Goal: Answer question/provide support

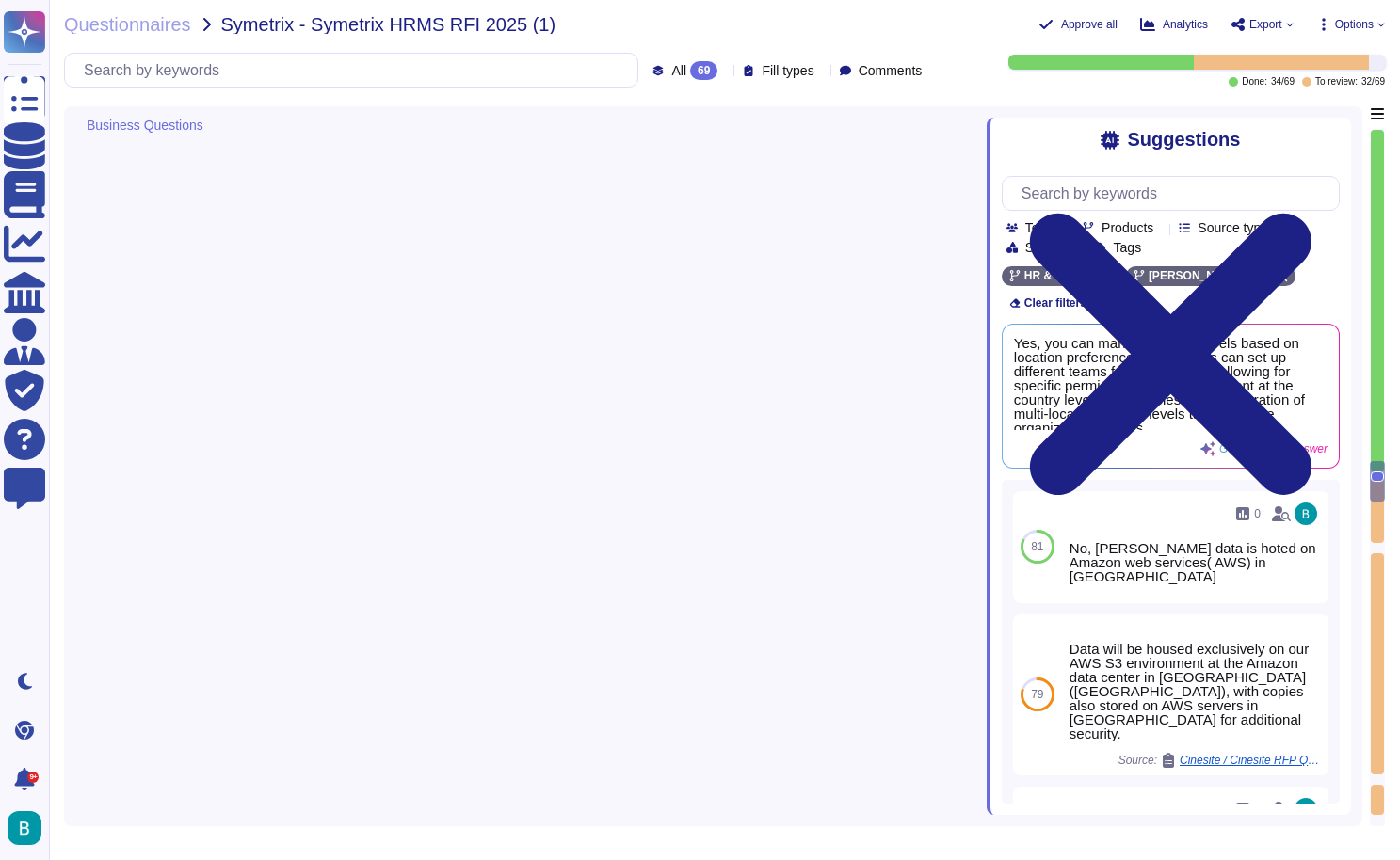
type textarea "To customize the solution, you will need expertise in the following areas: 1. U…"
type textarea "[PERSON_NAME] uses a mix of serverless and Kubernetes services running Node.js …"
type textarea "[PERSON_NAME] offers a fully cloud-based platform that operates as a Software-a…"
type textarea "Yes, you can manage access levels based on location preferences. Customers can …"
type textarea "There are no upfront costs or usage requirements for using Amazon OpenSearch Se…"
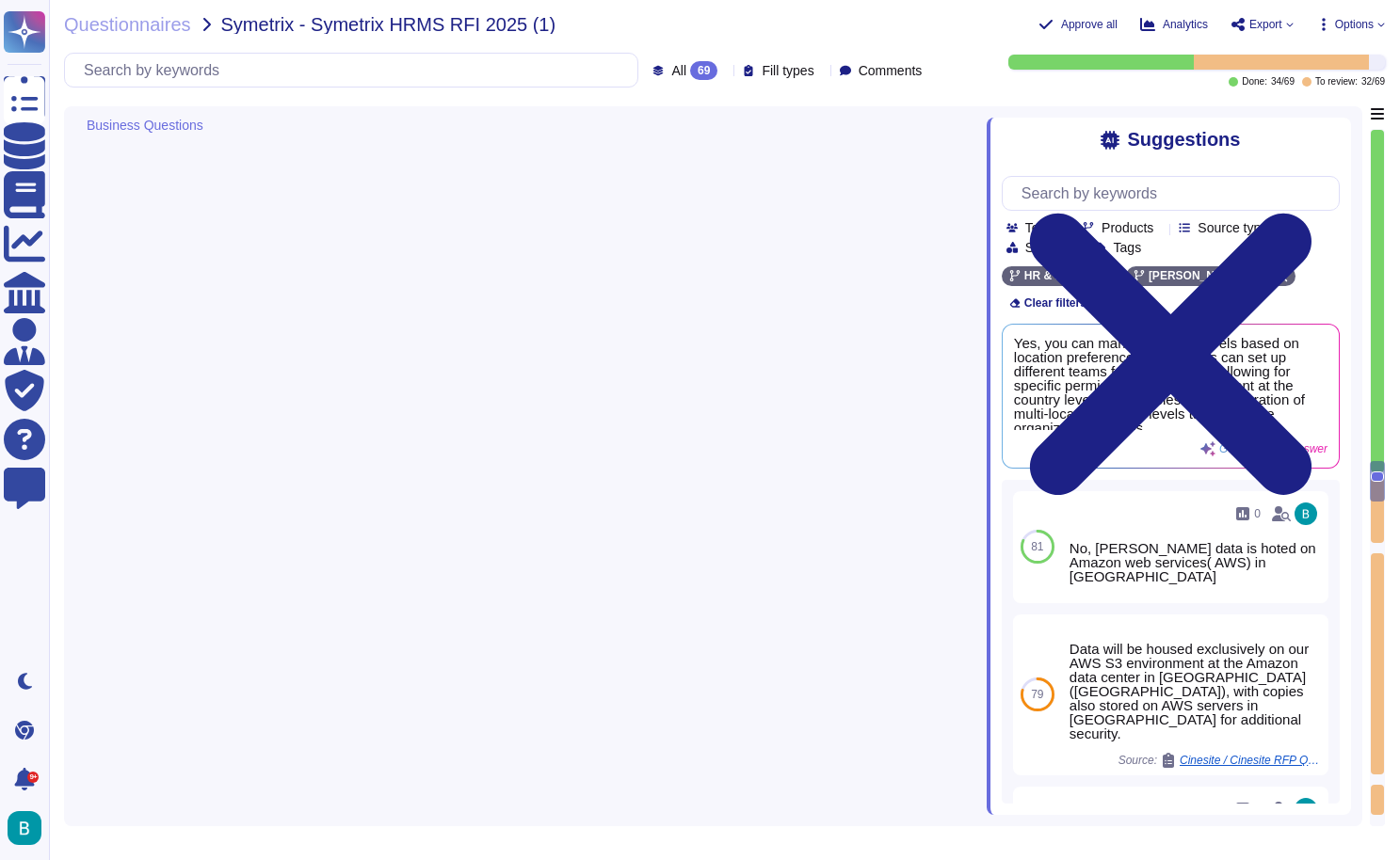
type textarea "No, unless you terminate an employee [DATE] of hiring. then you'll be charged a…"
type textarea "[PERSON_NAME] operates on a multi-tenant architecture, ensuring customer data s…"
type textarea "Yes, we have version control that allows tracking changes to courses over time,…"
type textarea "No, clients do not need to be involved in these updates as we are a web-based a…"
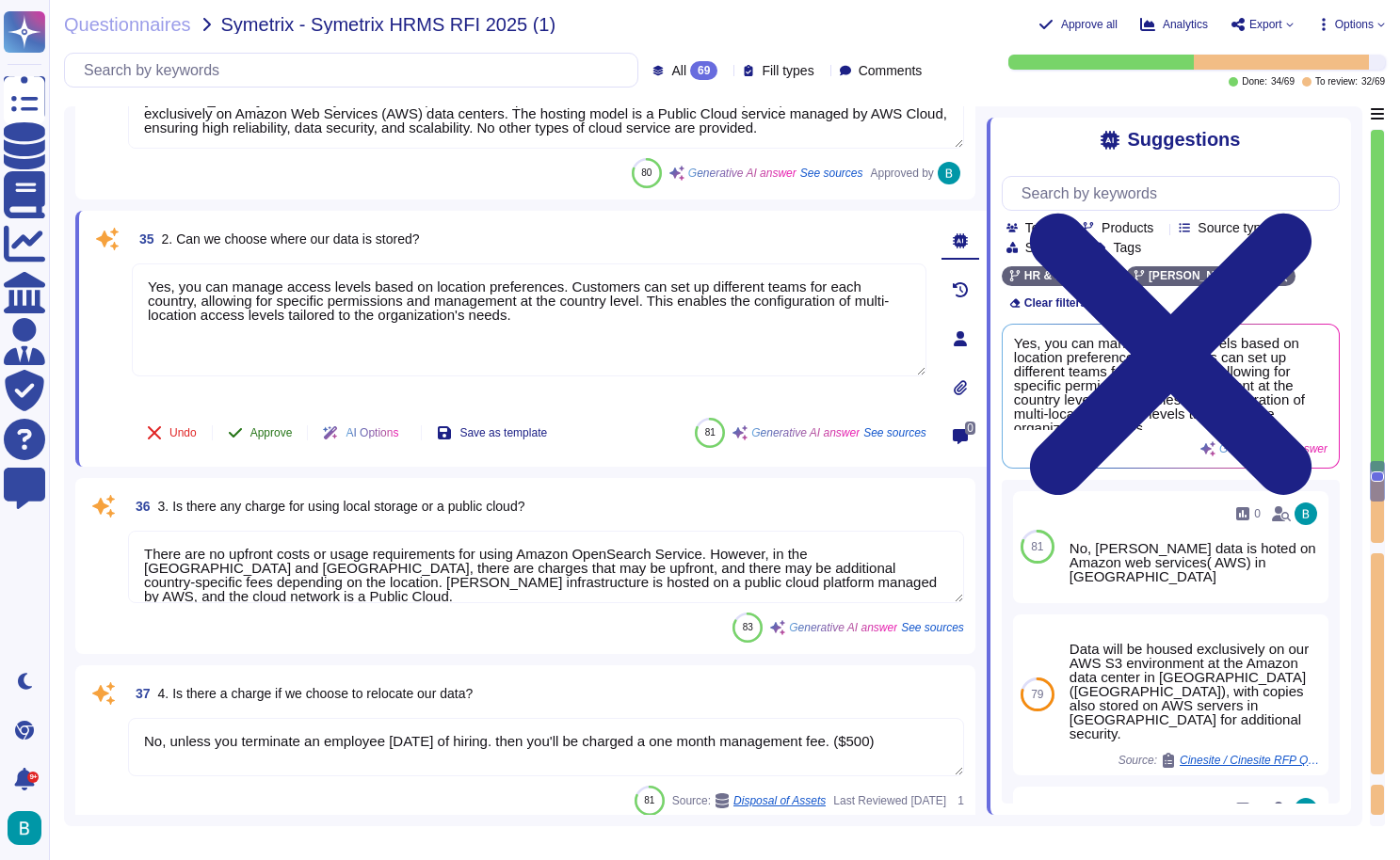
click at [286, 438] on span "Approve" at bounding box center [271, 433] width 43 height 11
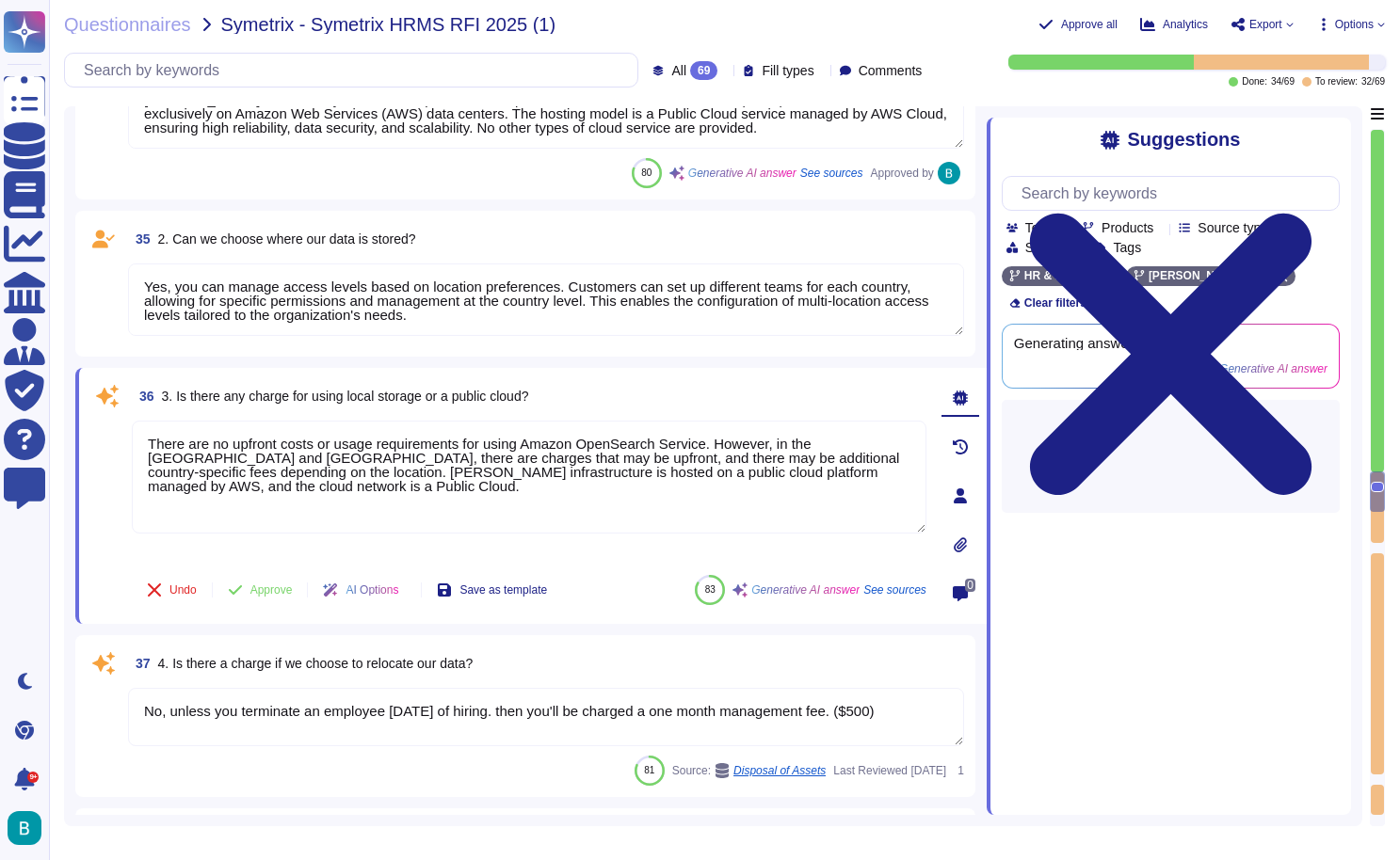
type textarea "[PERSON_NAME] prioritizes information security and compliance, implementing a r…"
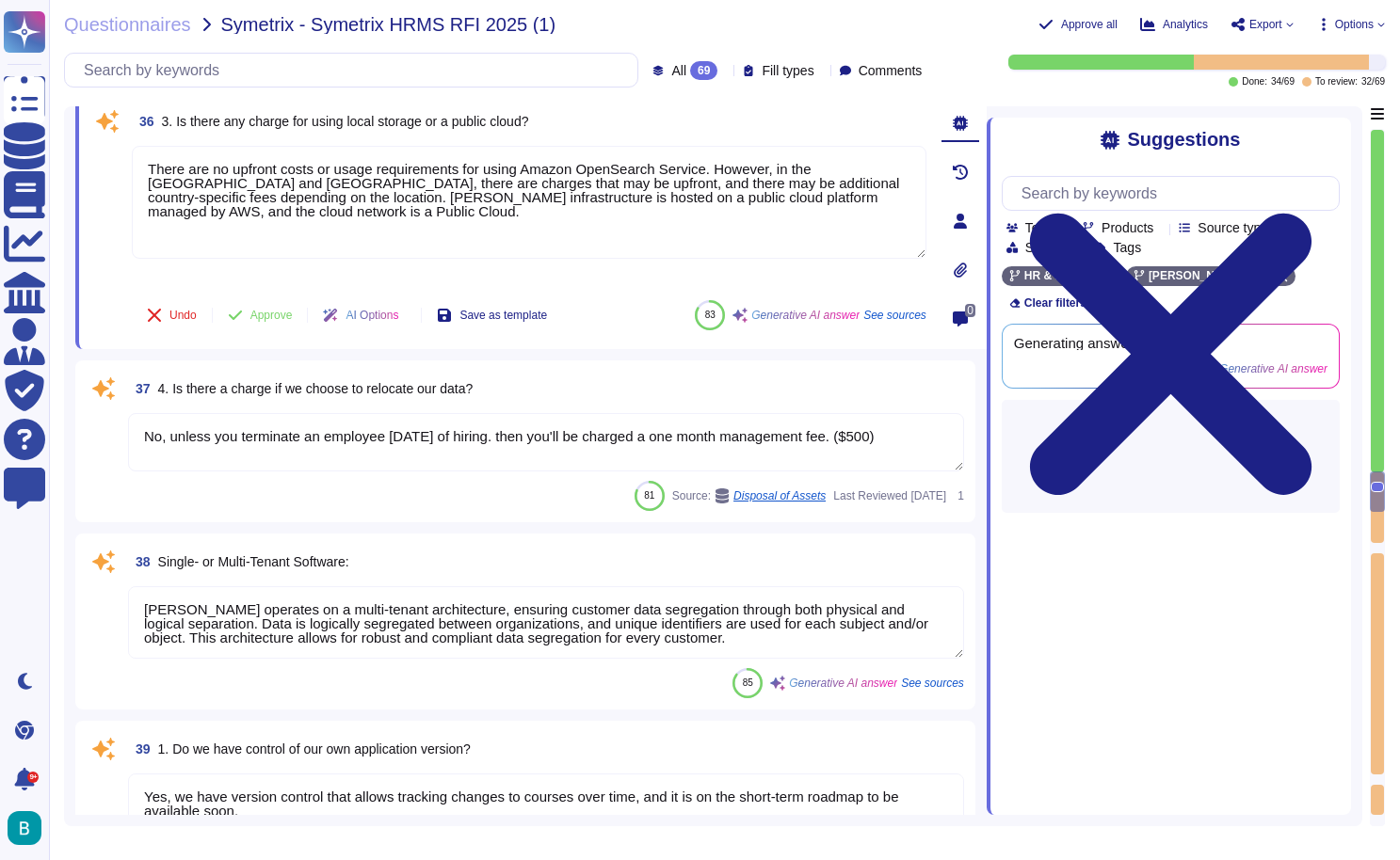
scroll to position [10294, 0]
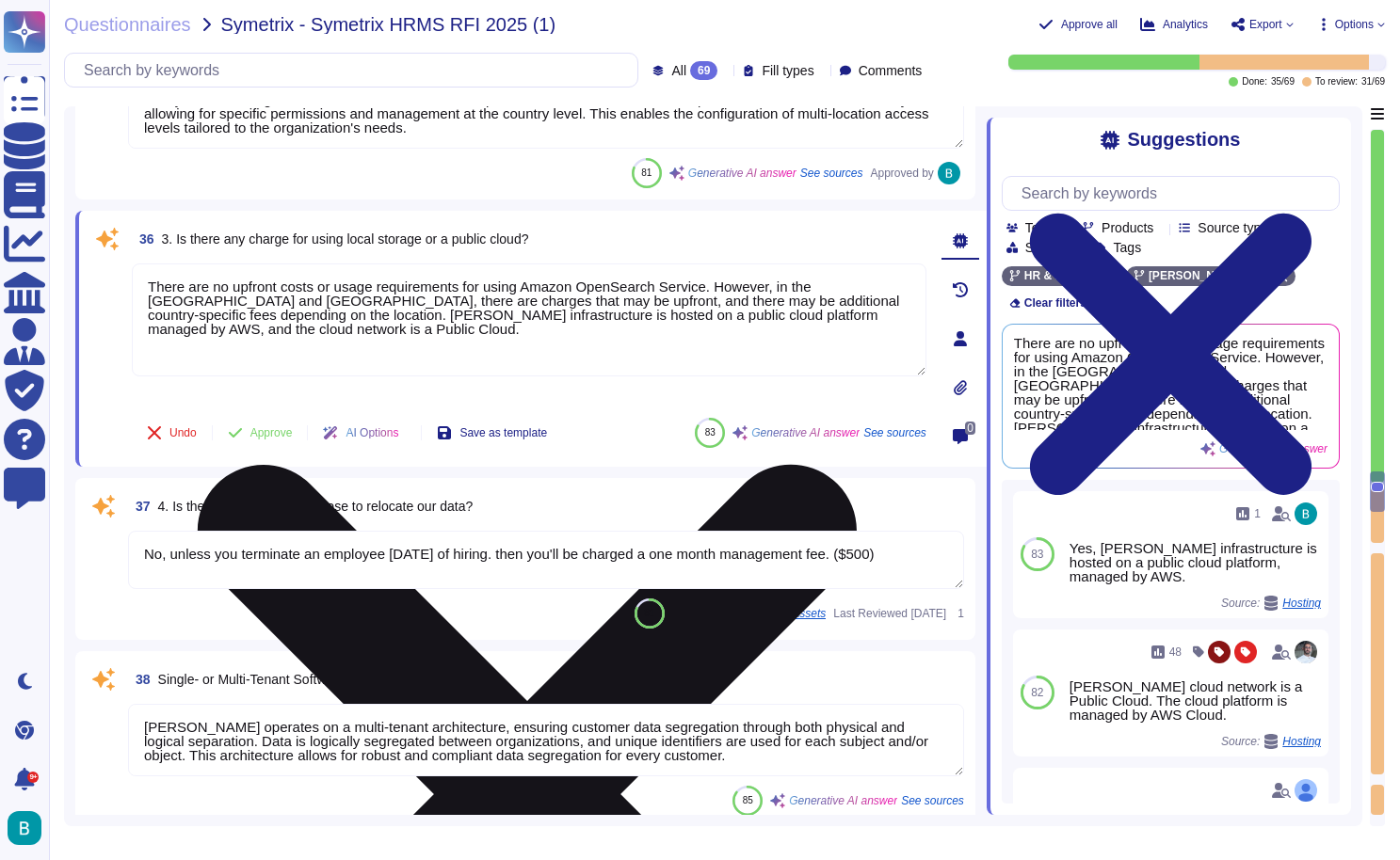
click at [749, 325] on textarea "There are no upfront costs or usage requirements for using Amazon OpenSearch Se…" at bounding box center [529, 320] width 795 height 113
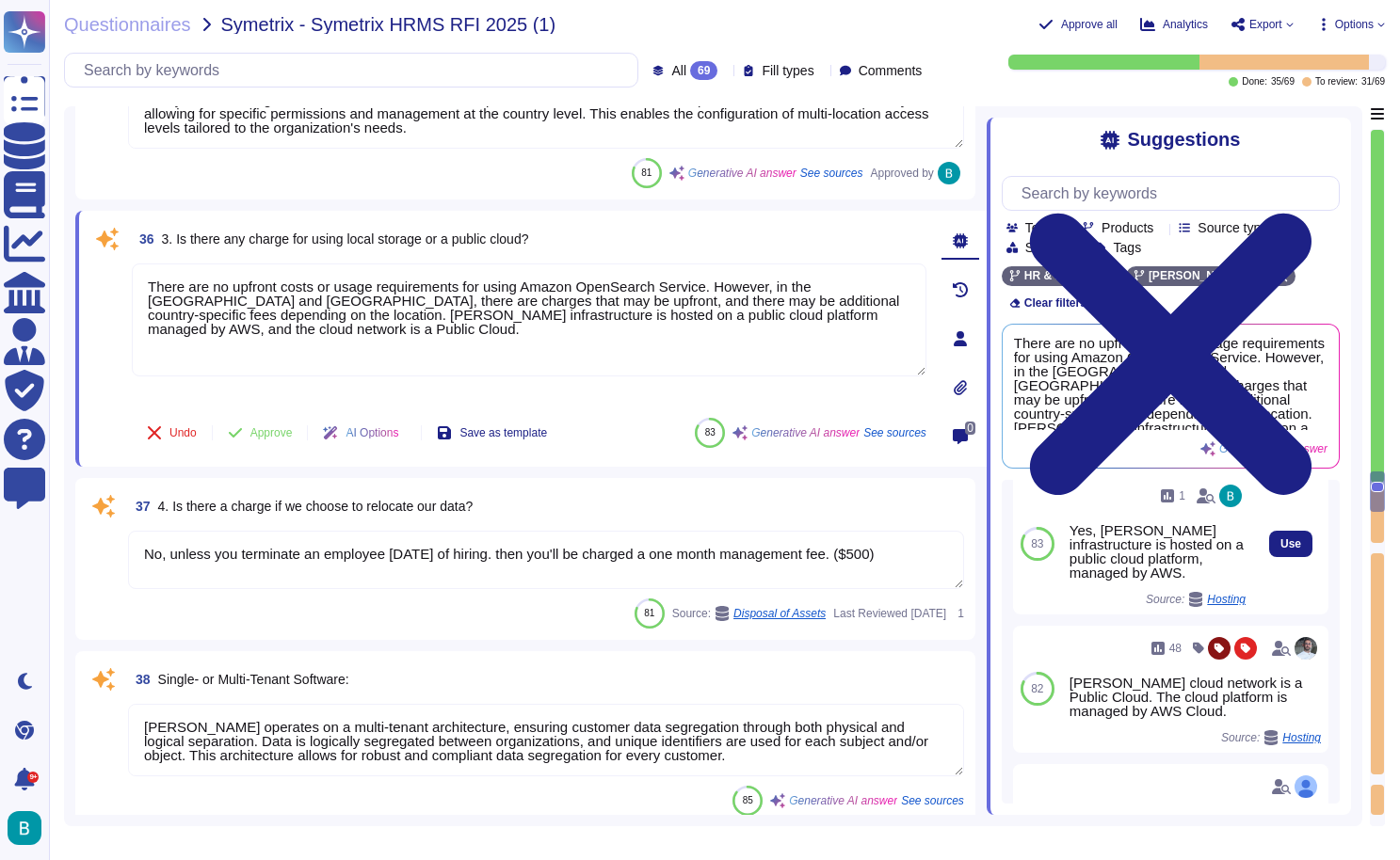
scroll to position [16, 0]
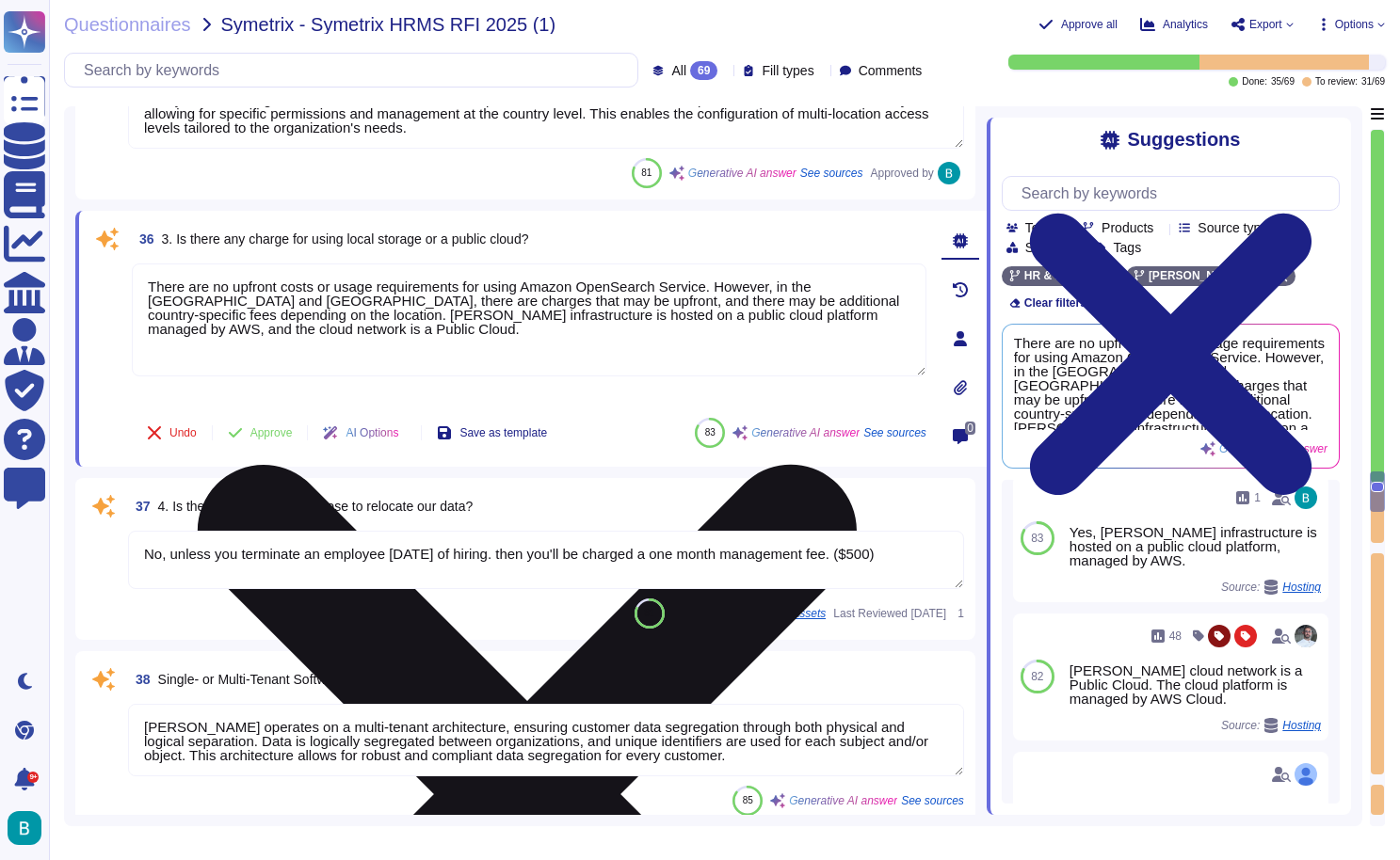
click at [917, 278] on icon at bounding box center [527, 795] width 791 height 1054
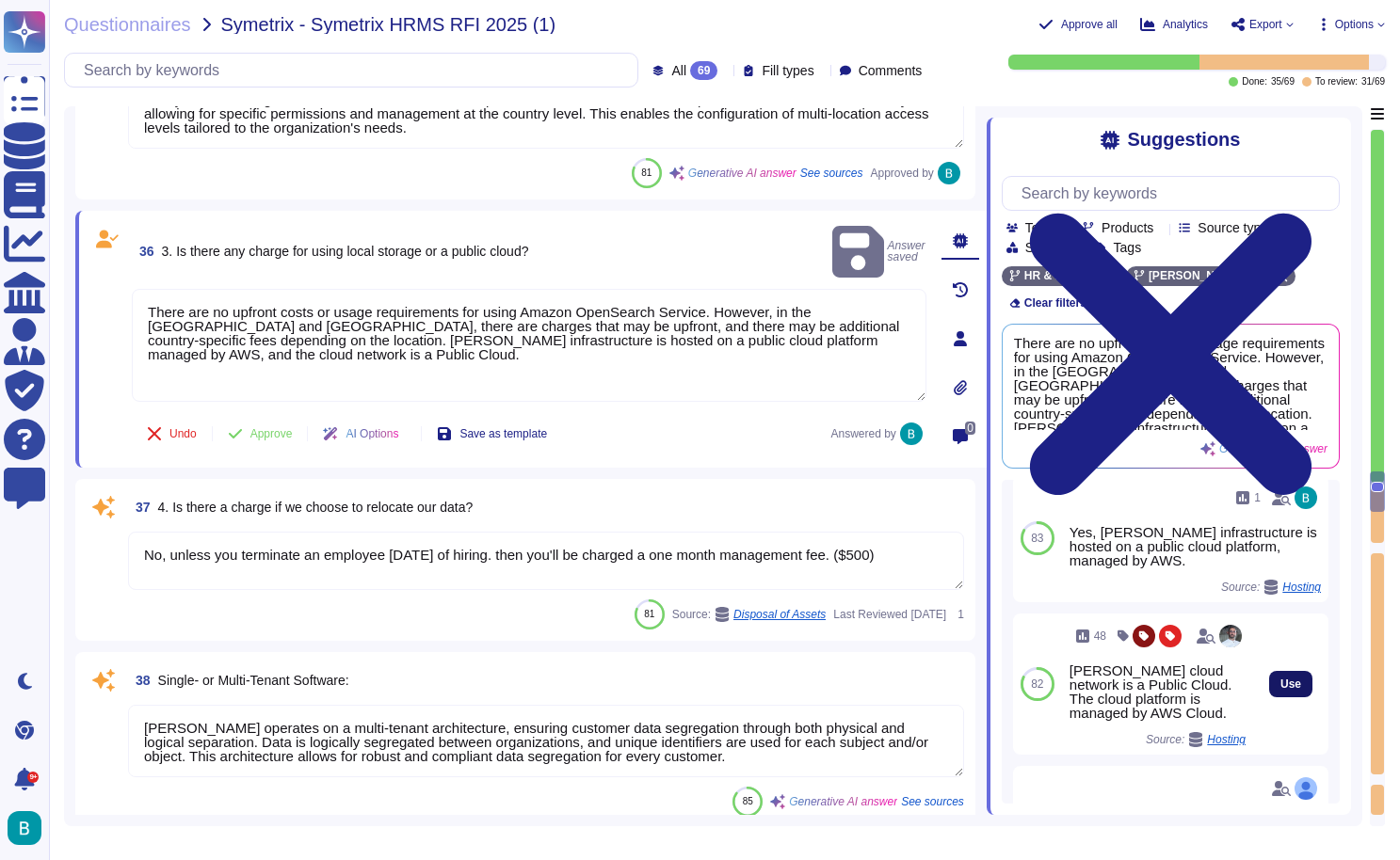
click at [1284, 678] on span "Use" at bounding box center [1290, 684] width 21 height 11
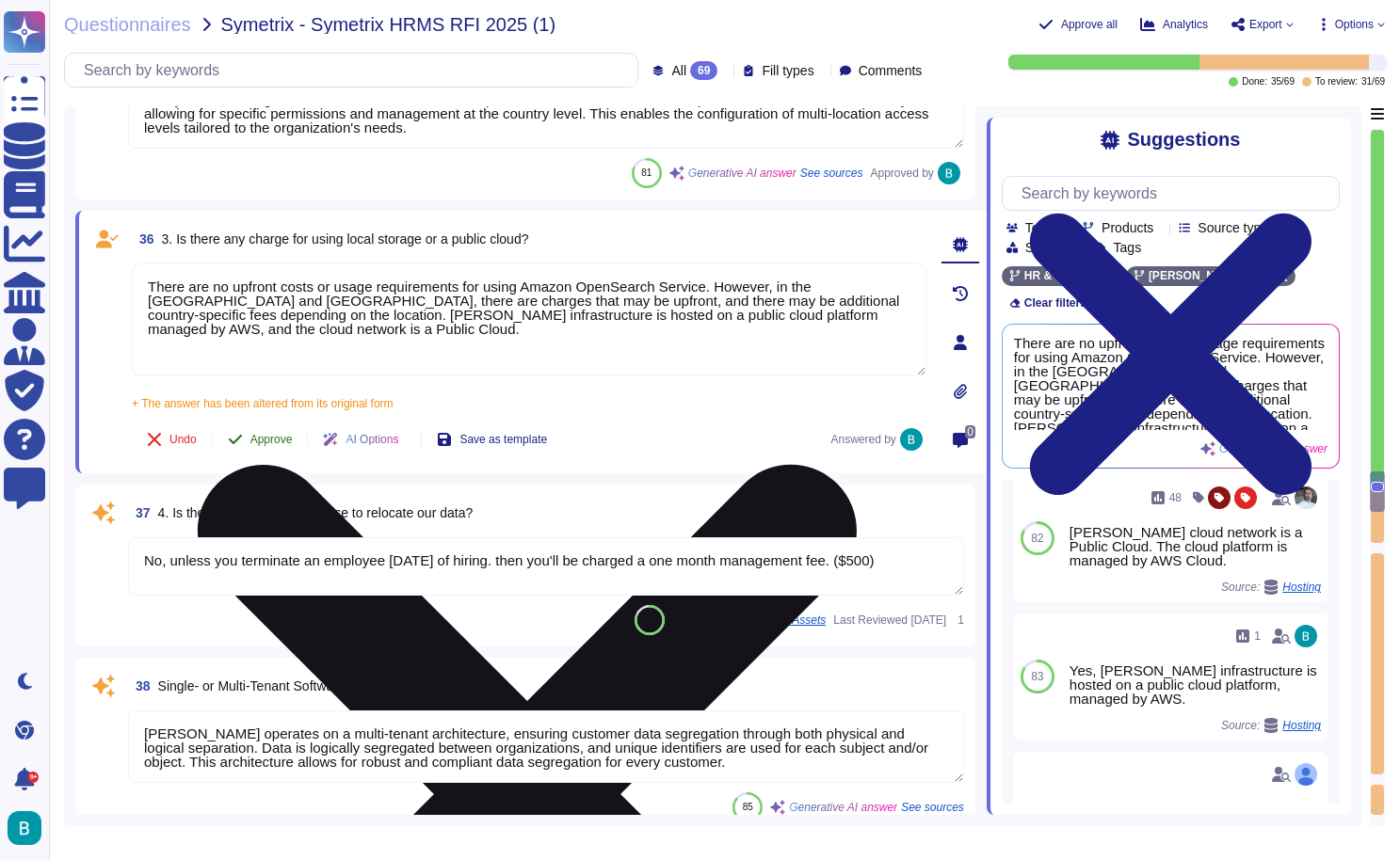
click at [271, 448] on button "Approve" at bounding box center [260, 440] width 95 height 38
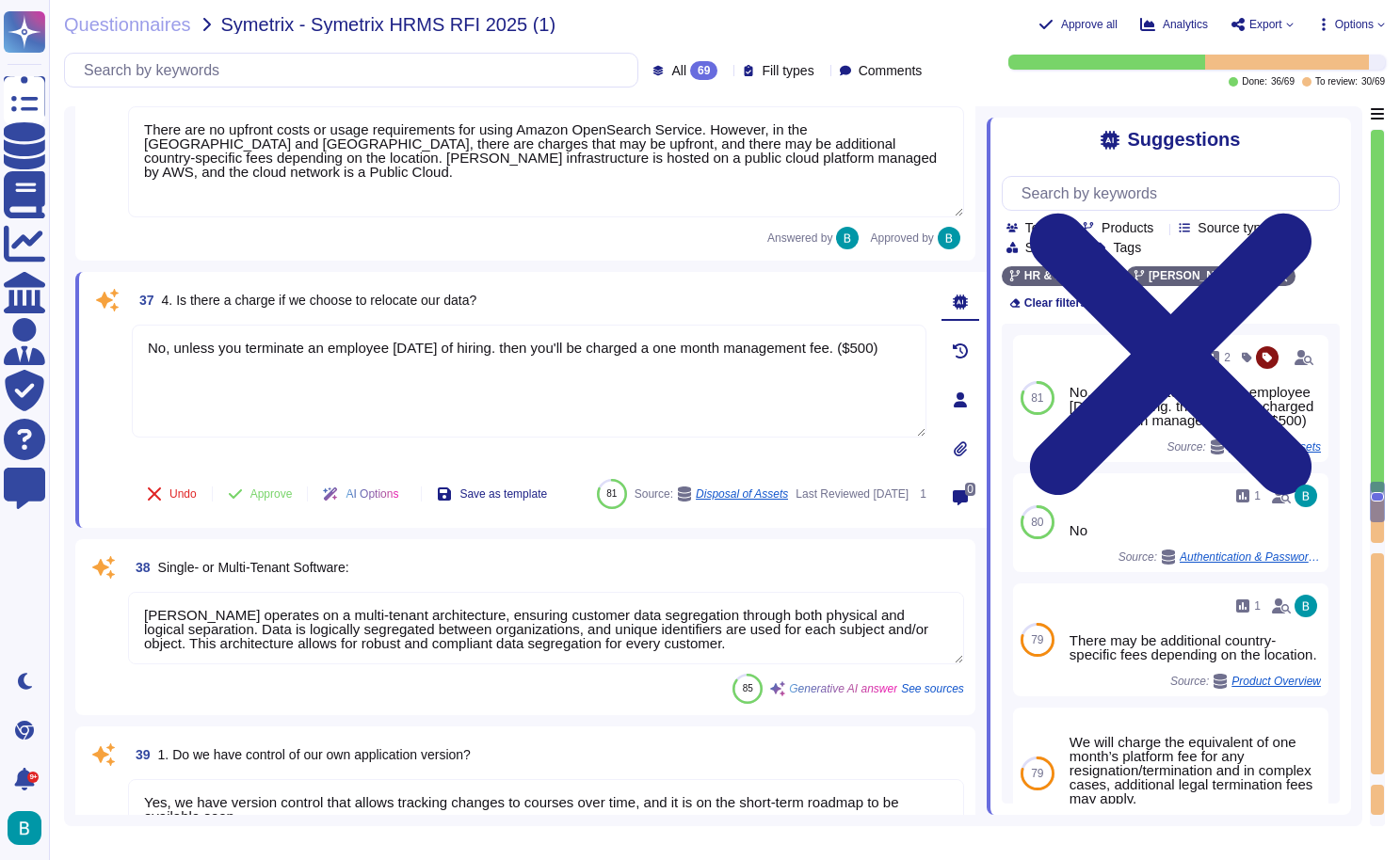
scroll to position [10452, 0]
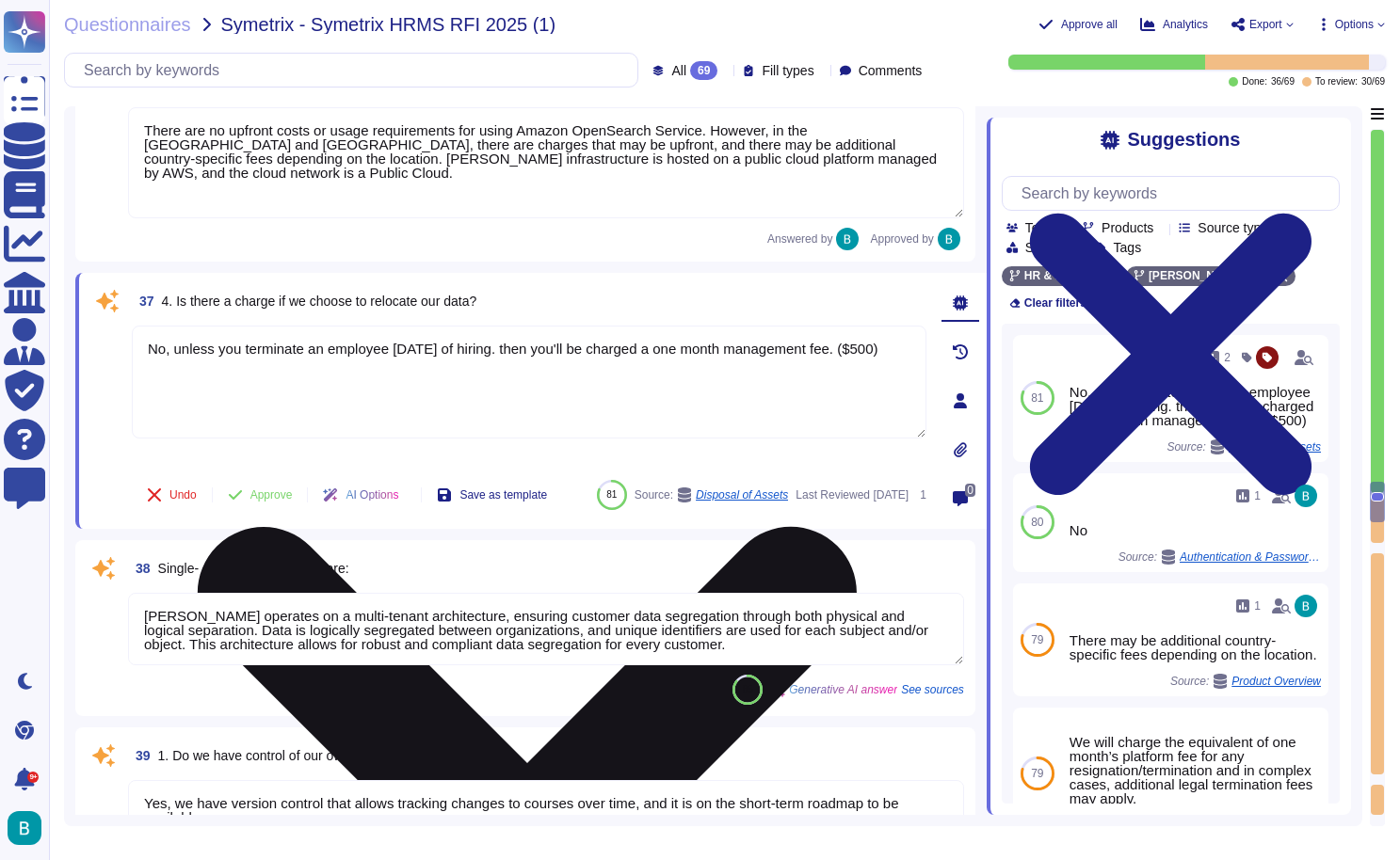
click at [856, 527] on icon at bounding box center [527, 856] width 659 height 659
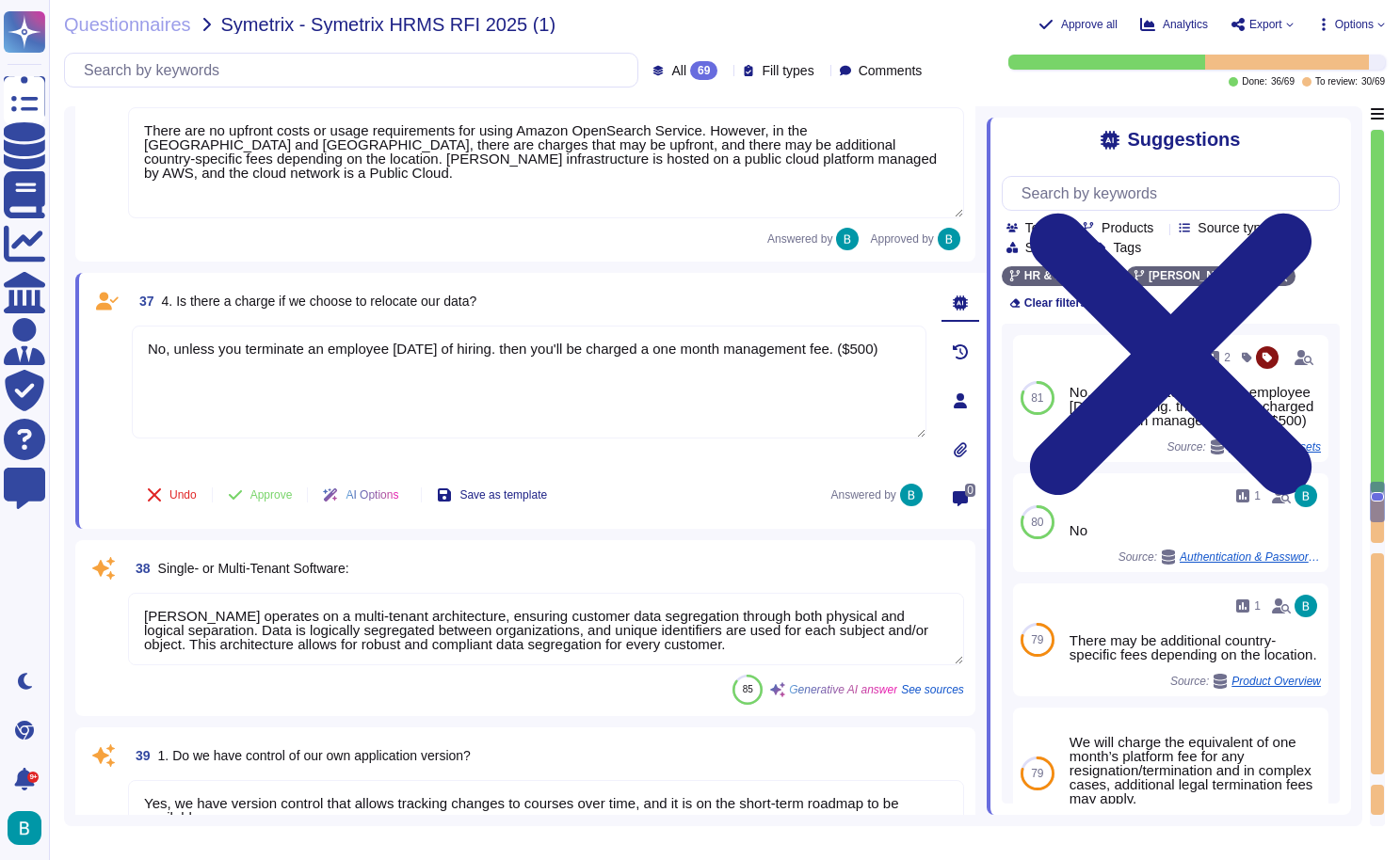
click at [530, 391] on textarea "No, unless you terminate an employee [DATE] of hiring. then you'll be charged a…" at bounding box center [529, 381] width 795 height 113
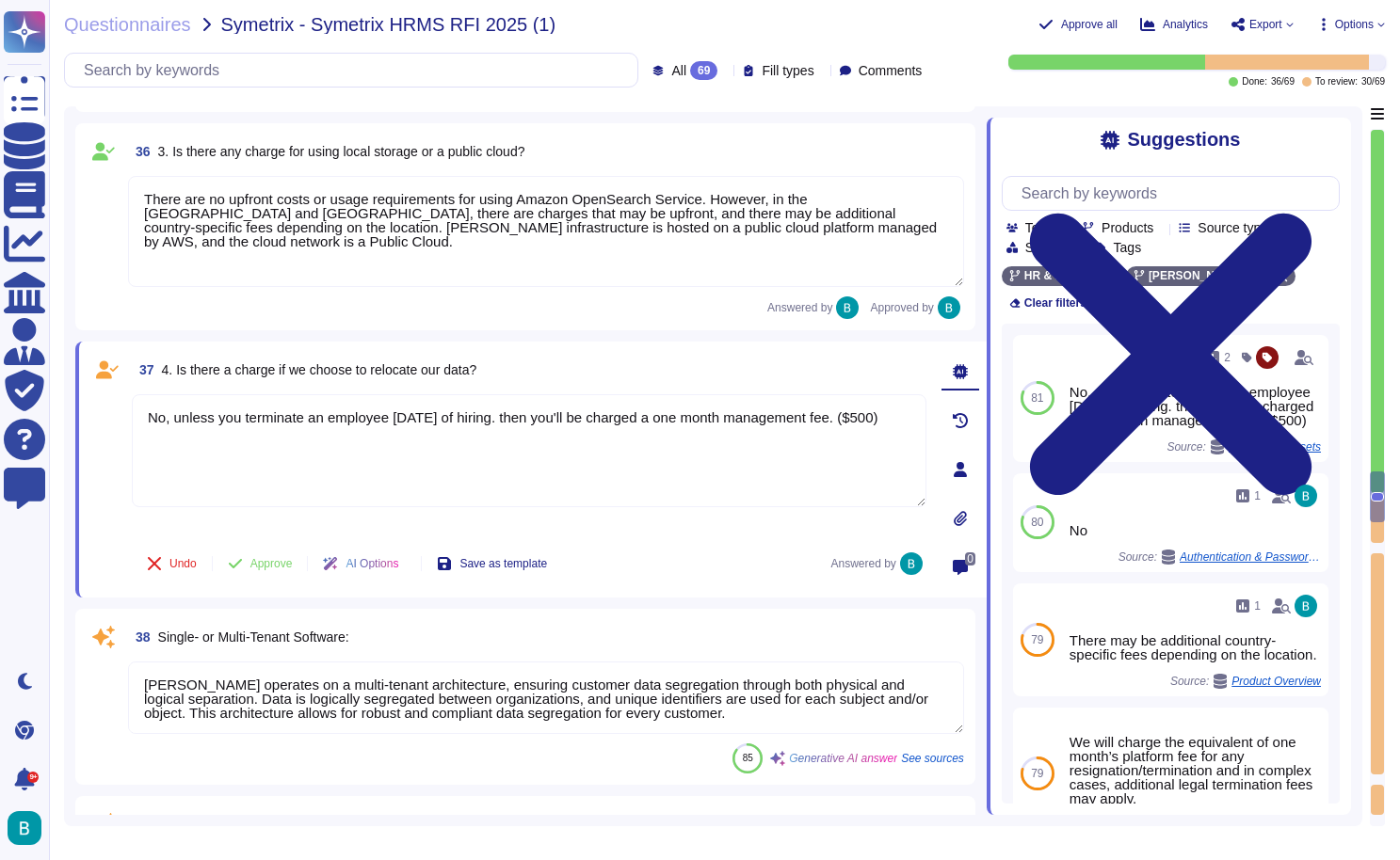
scroll to position [10383, 0]
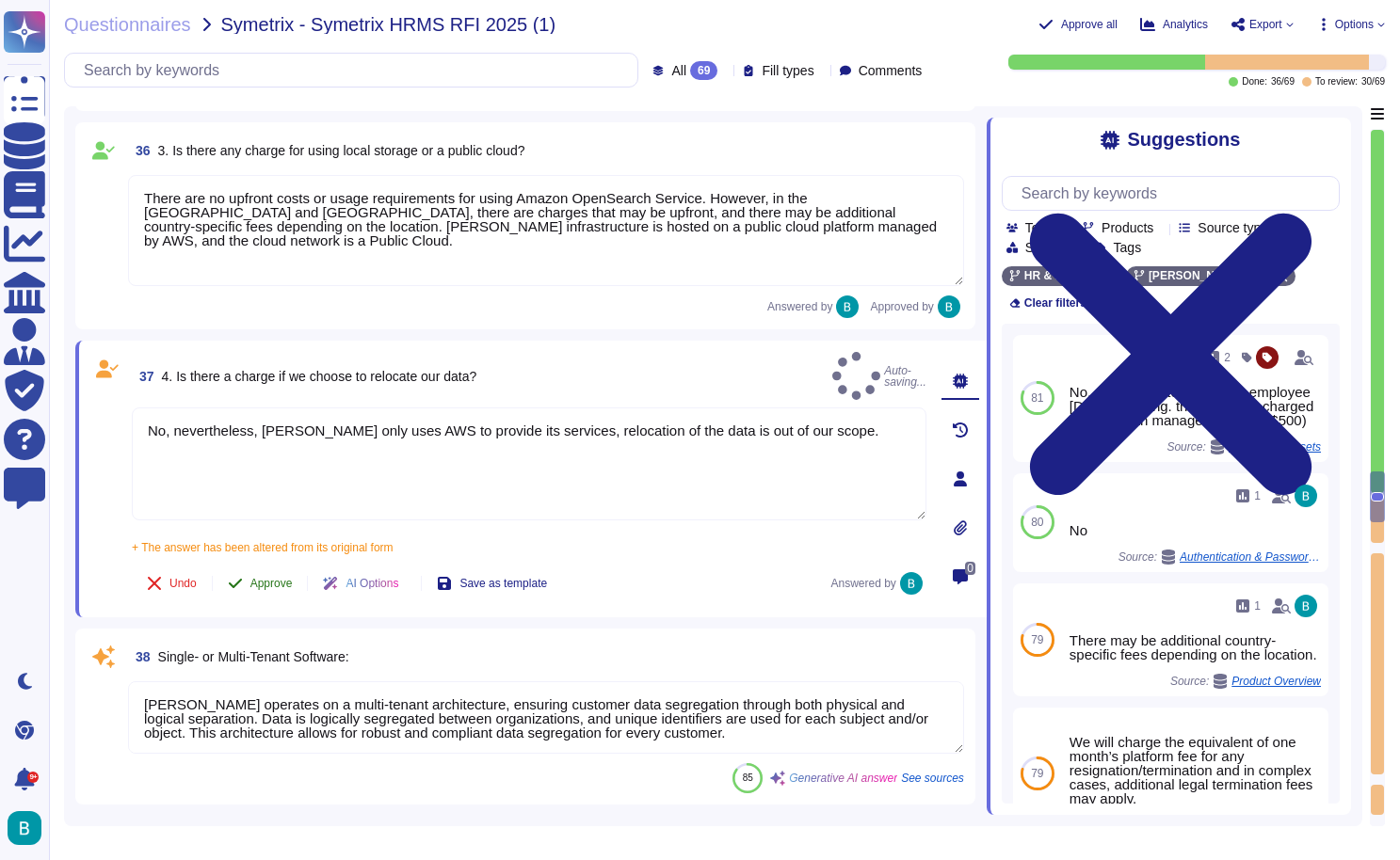
type textarea "No, nevertheless, [PERSON_NAME] only uses AWS to provide its services, relocati…"
click at [281, 578] on span "Approve" at bounding box center [271, 584] width 43 height 11
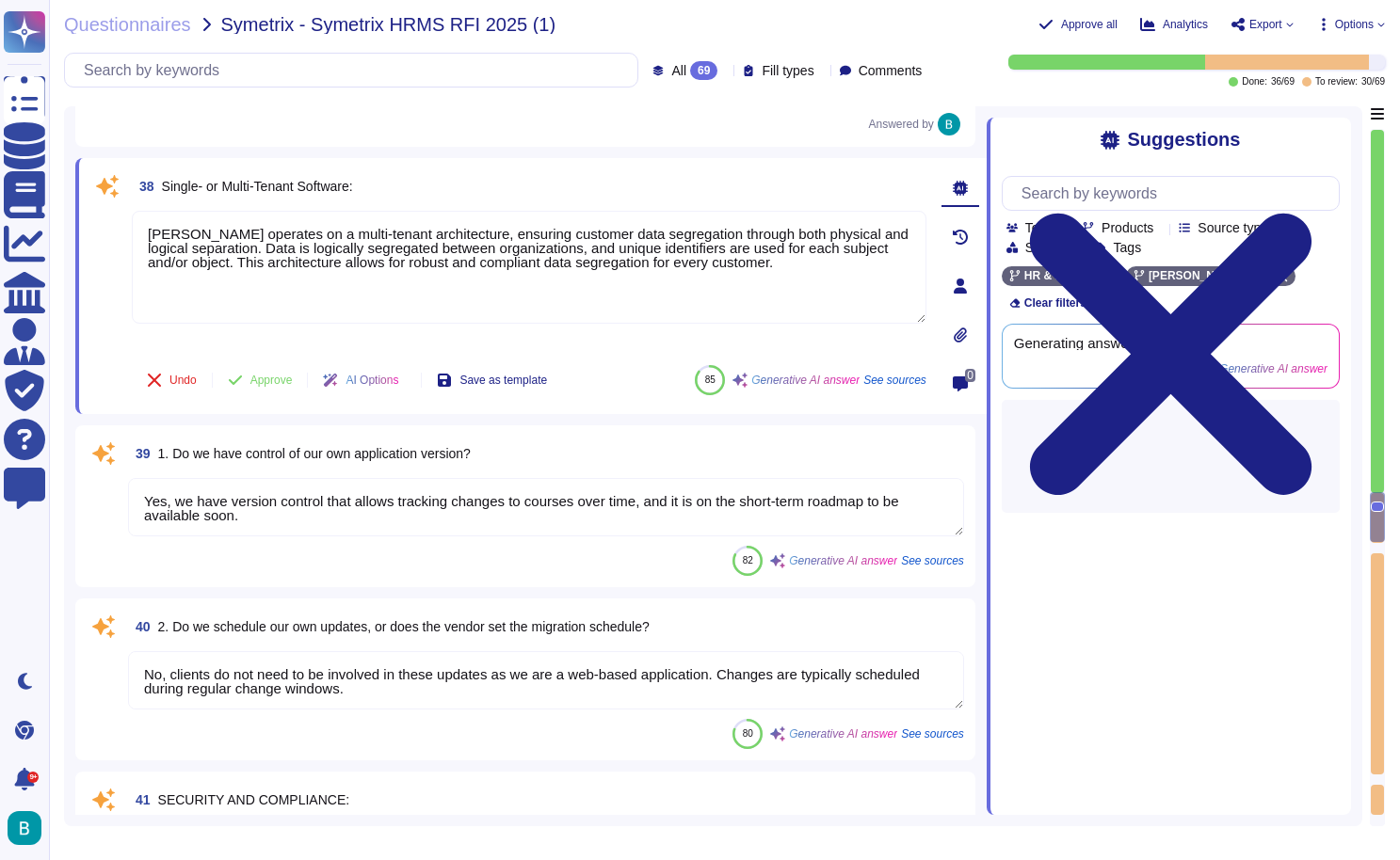
scroll to position [10743, 0]
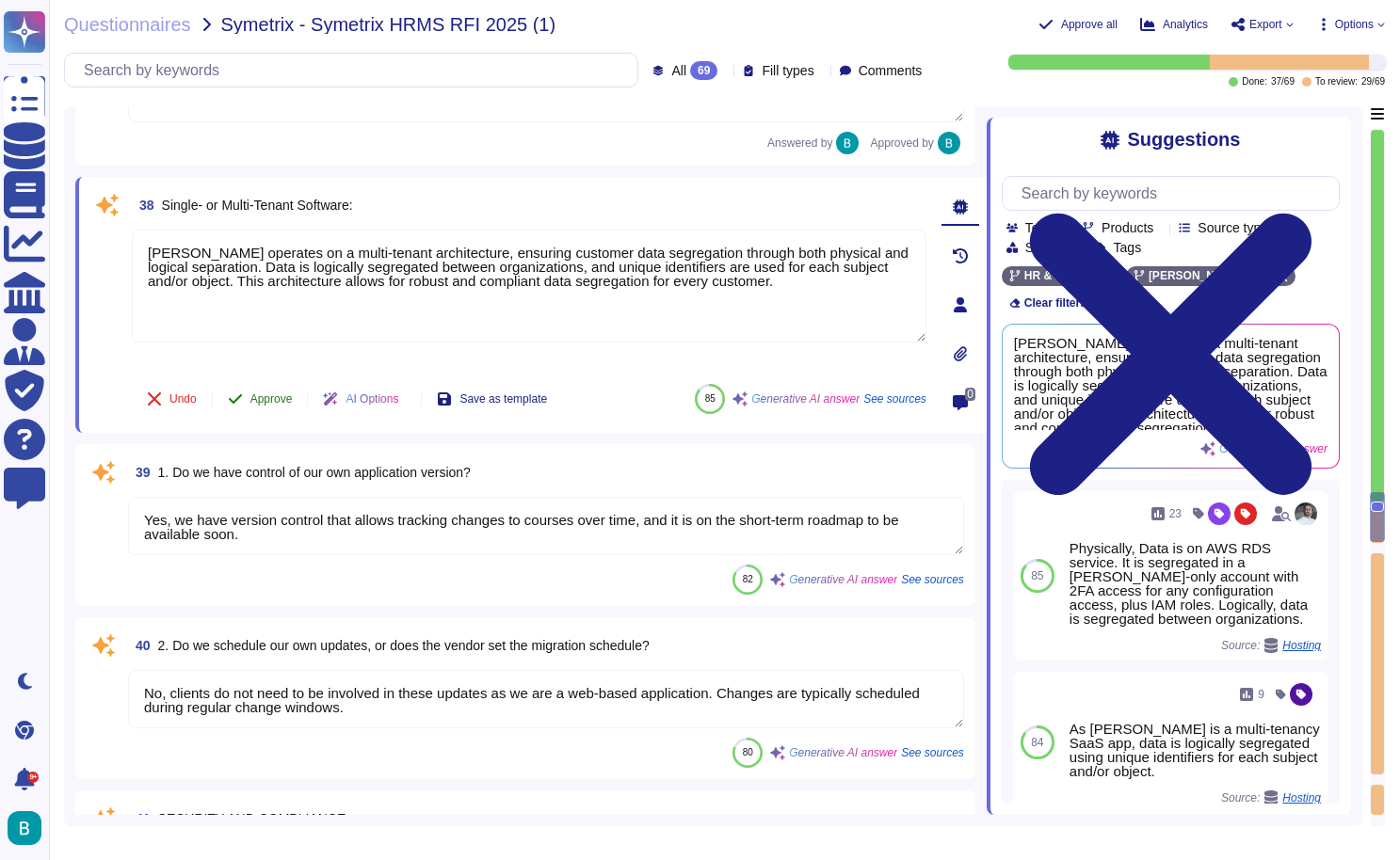
click at [286, 407] on button "Approve" at bounding box center [260, 399] width 95 height 38
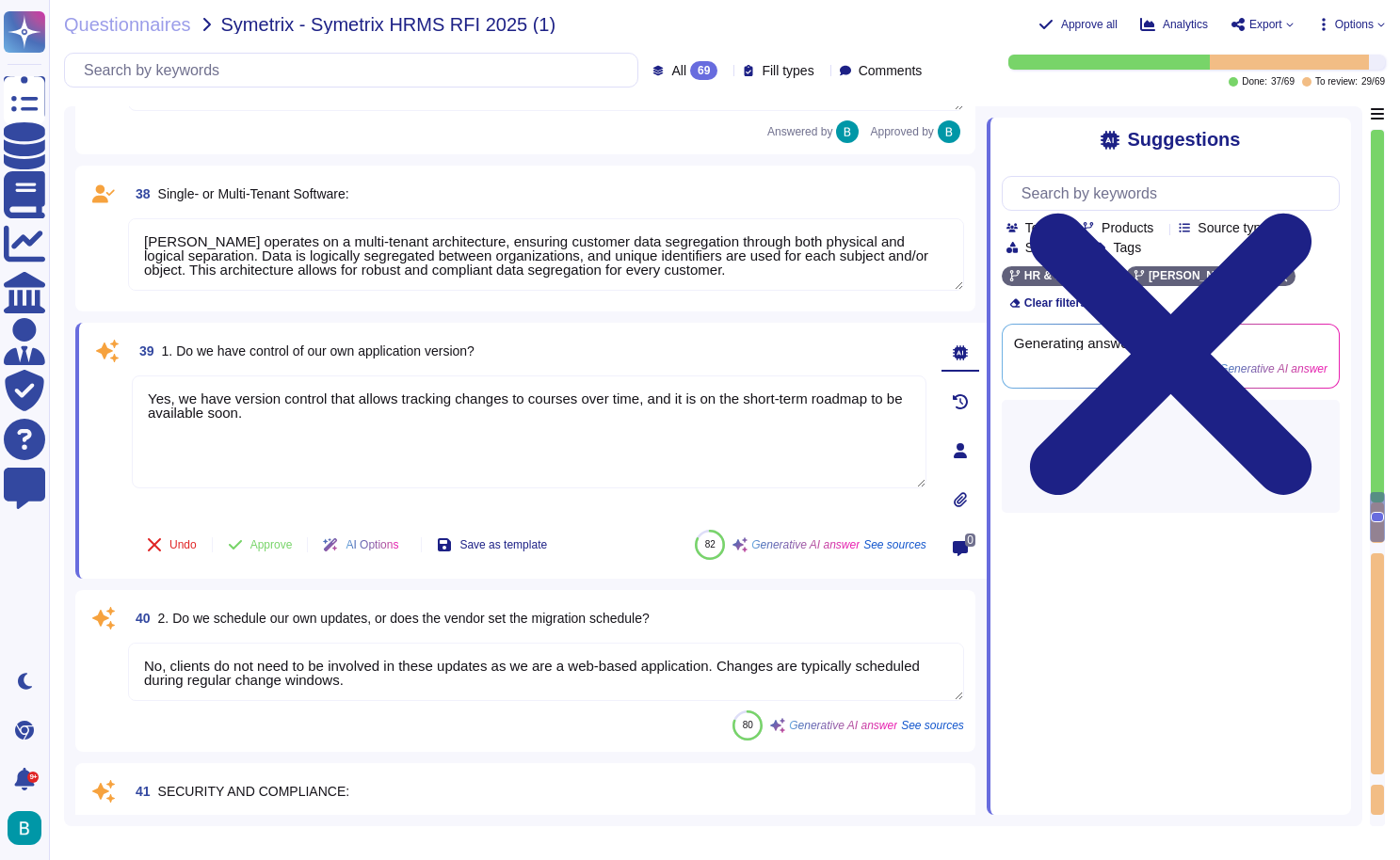
type textarea "Yes, our solution enables you to meet your regulatory and compliance requiremen…"
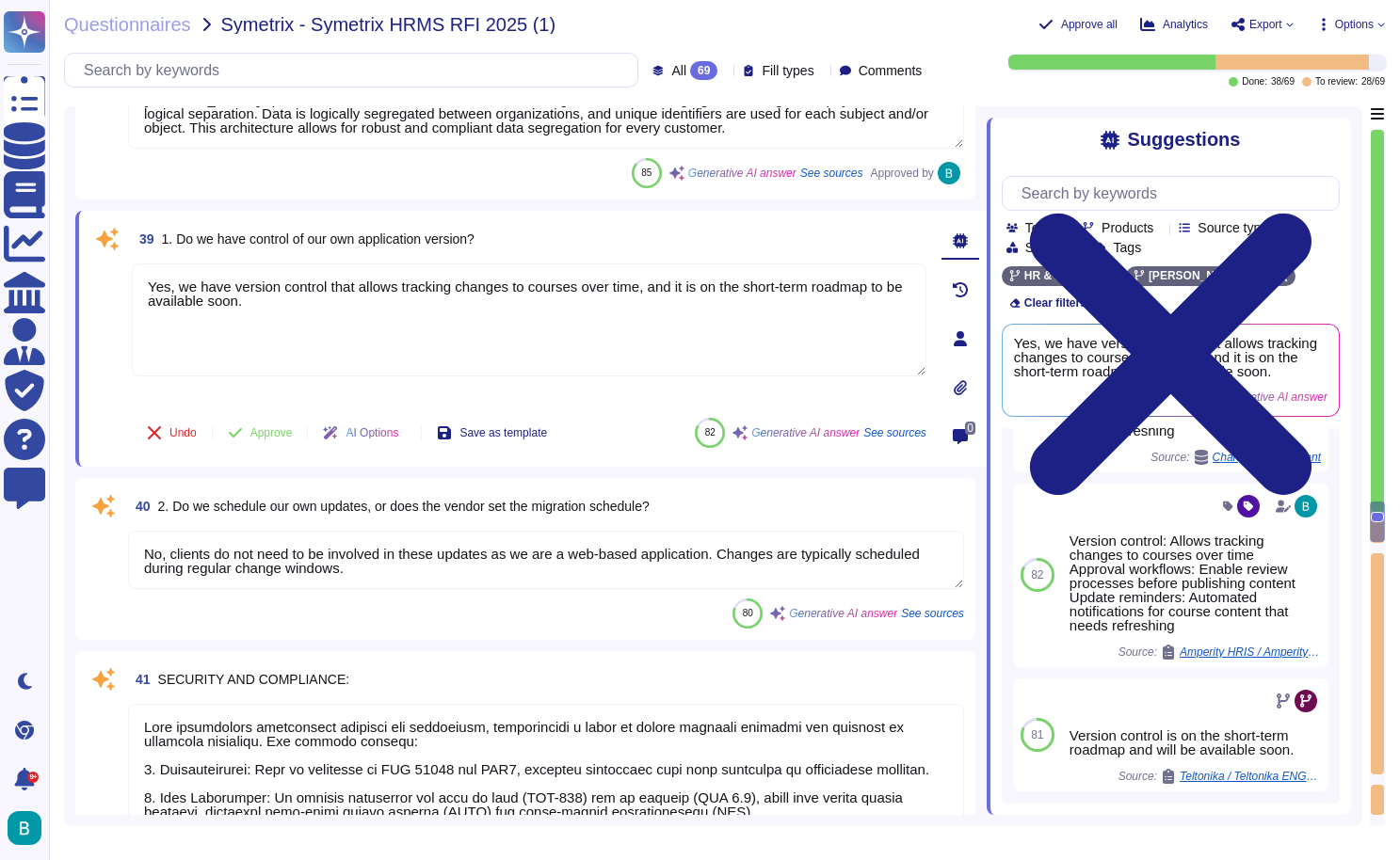
scroll to position [290, 0]
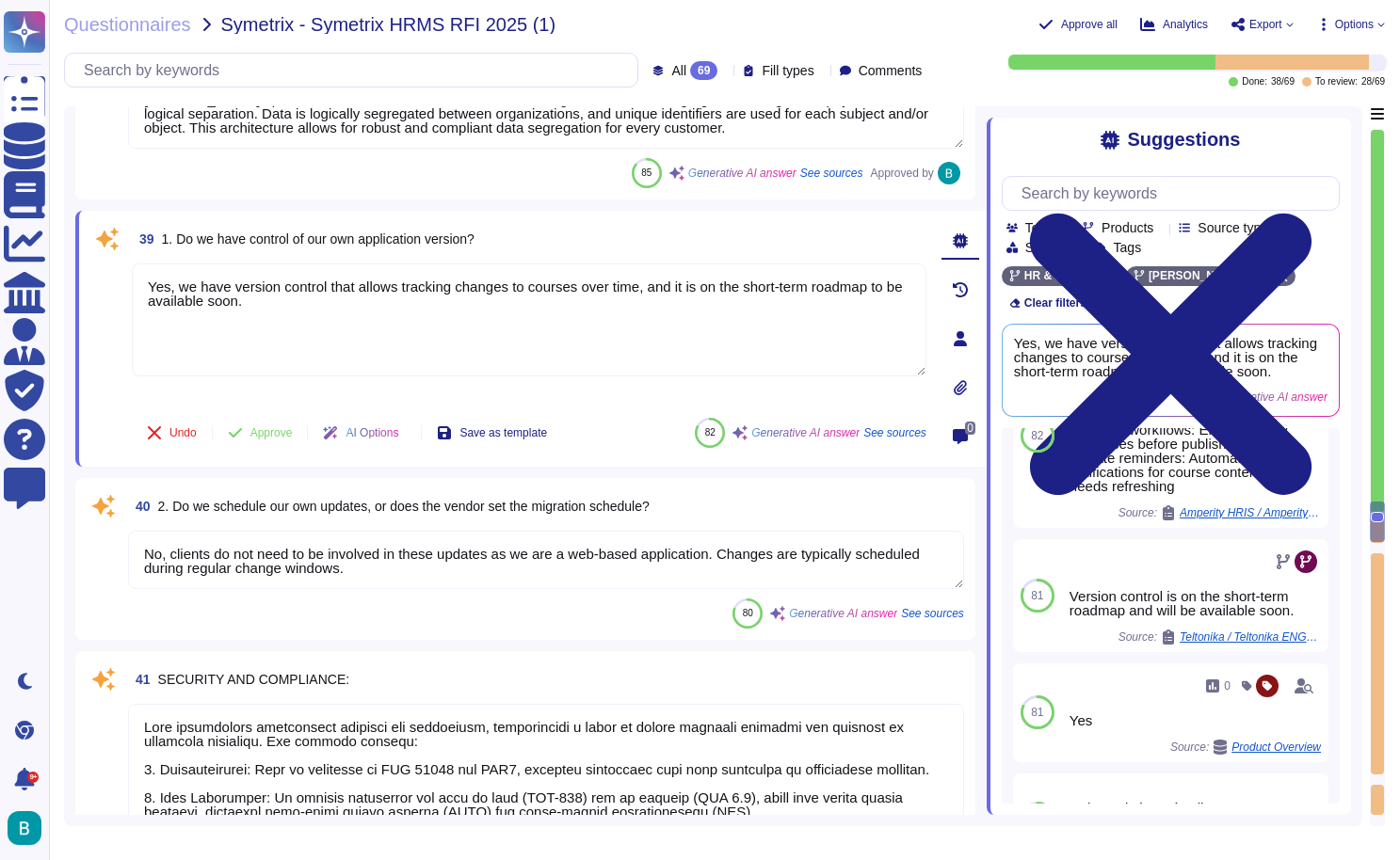
drag, startPoint x: 304, startPoint y: 309, endPoint x: 108, endPoint y: 269, distance: 200.0
click at [108, 269] on div "39 1. Do we have control of our own application version? Yes, we have version c…" at bounding box center [509, 339] width 836 height 234
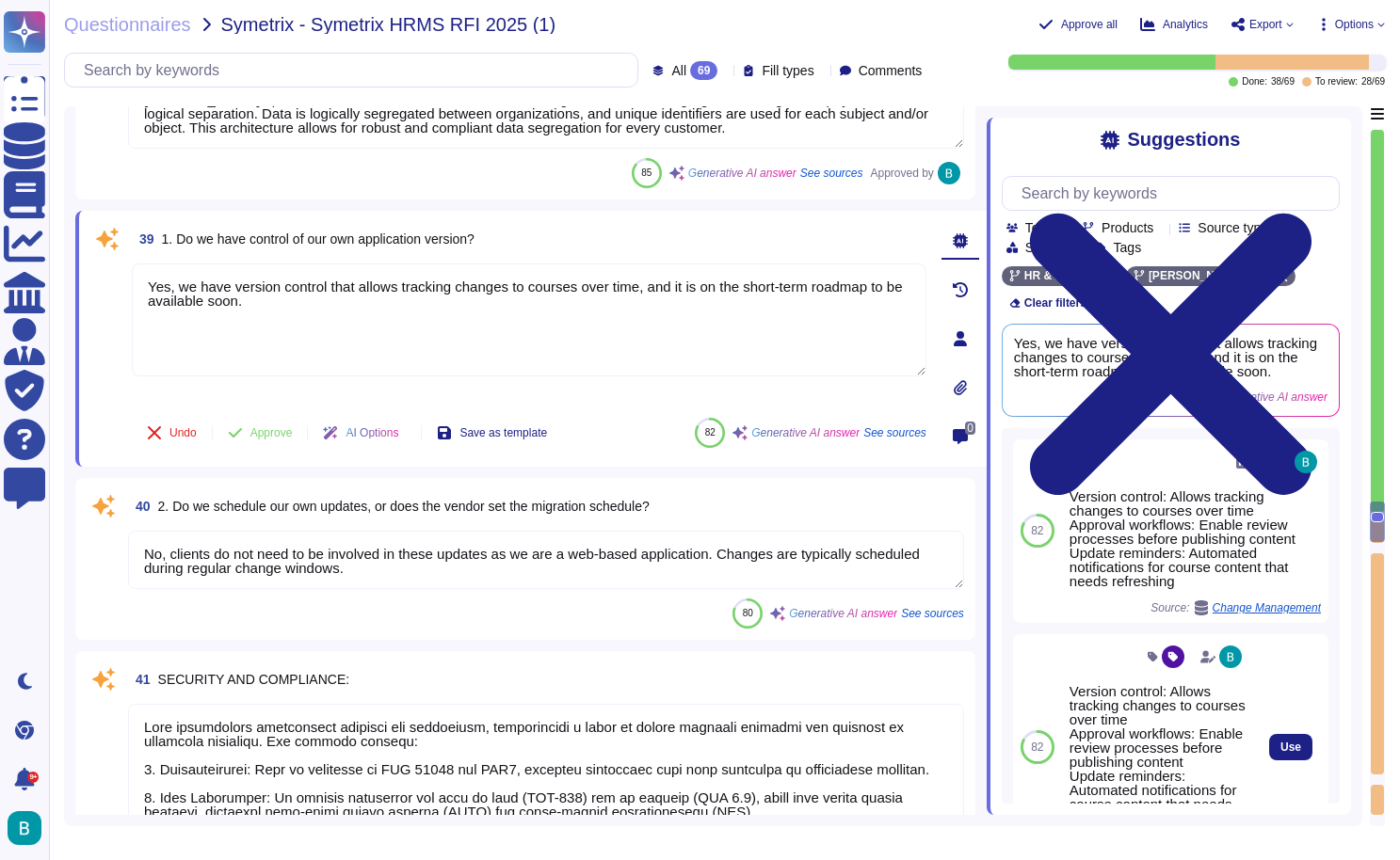
scroll to position [0, 0]
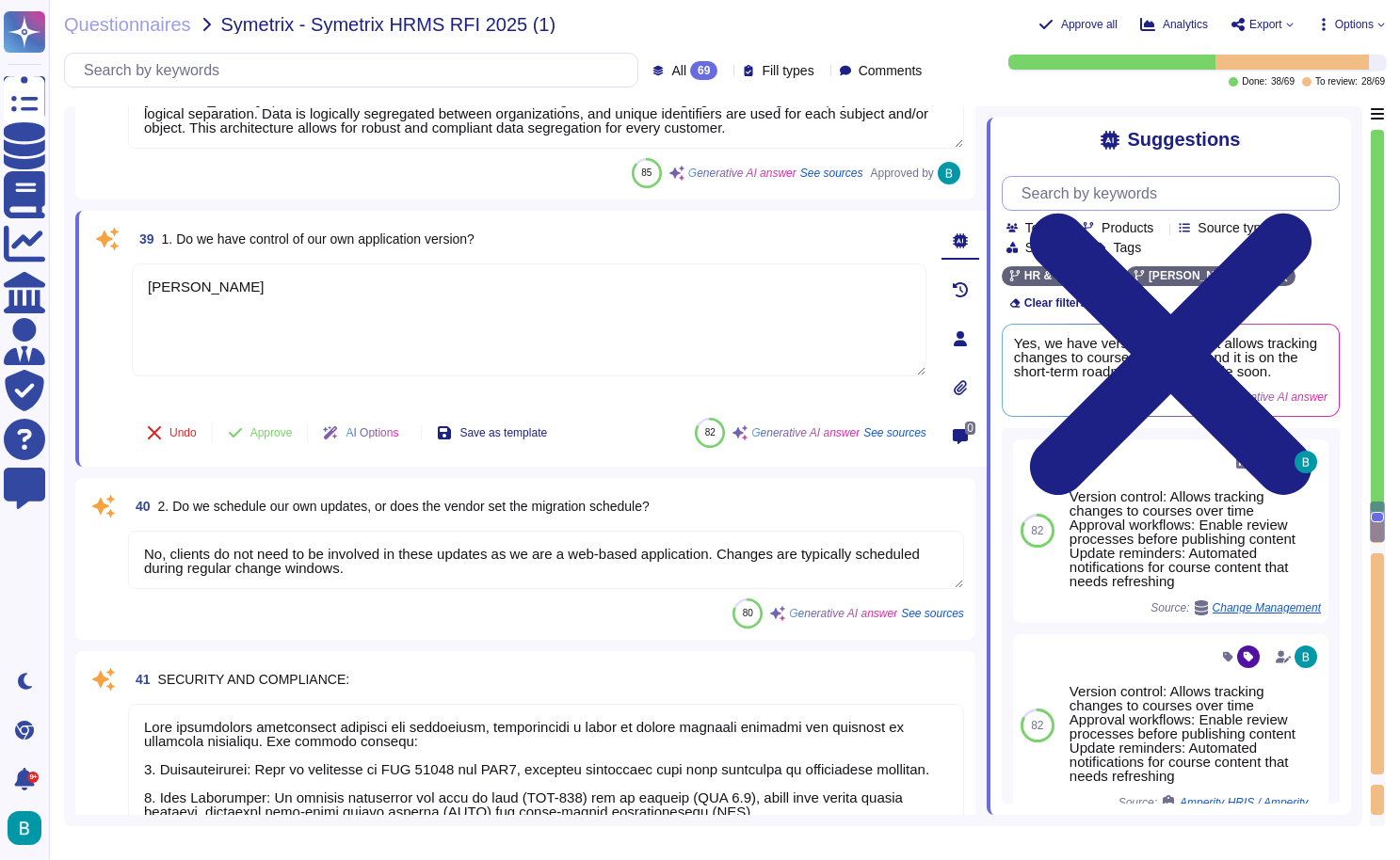
type textarea "[PERSON_NAME]"
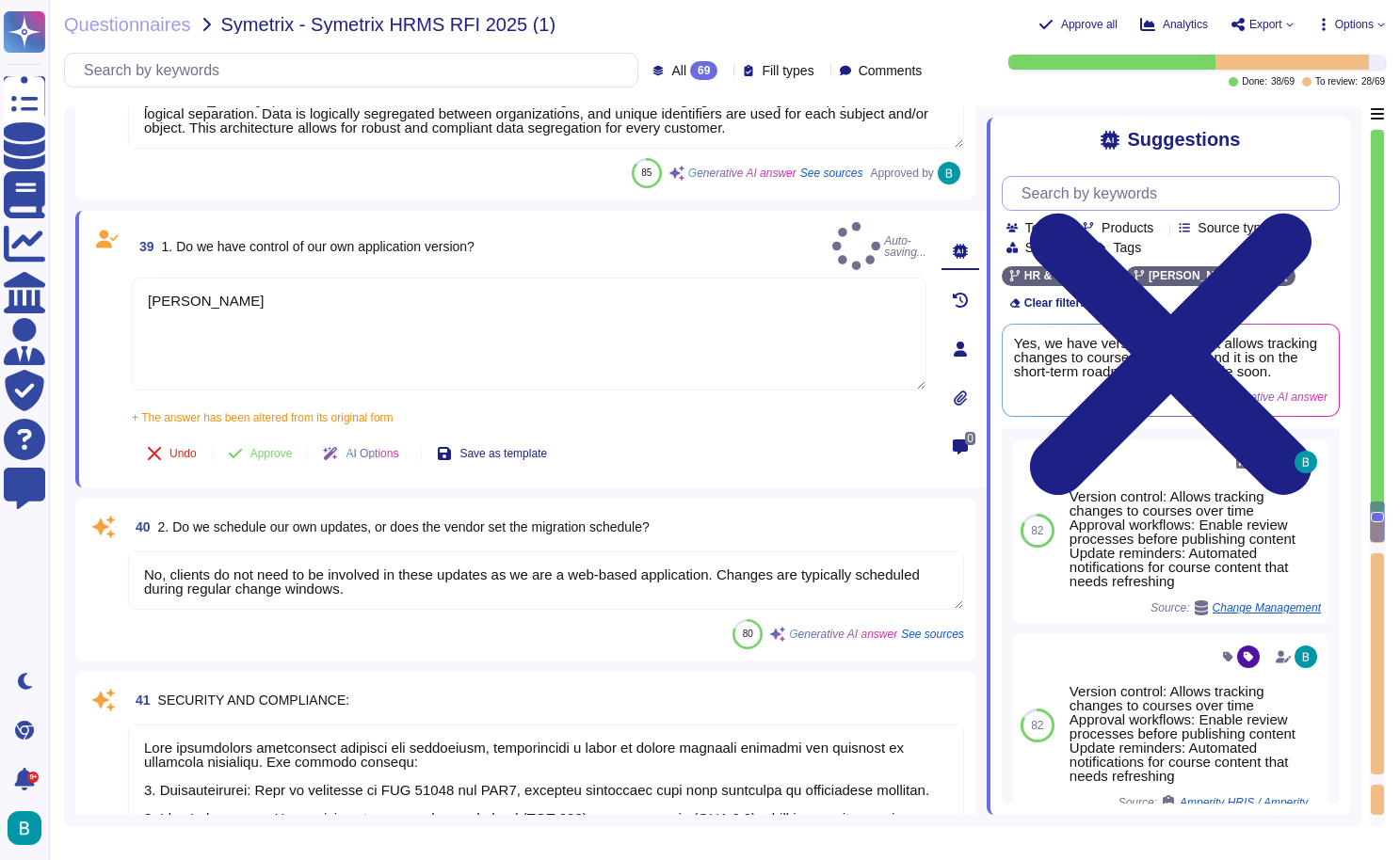
click at [1210, 200] on input "text" at bounding box center [1175, 193] width 326 height 33
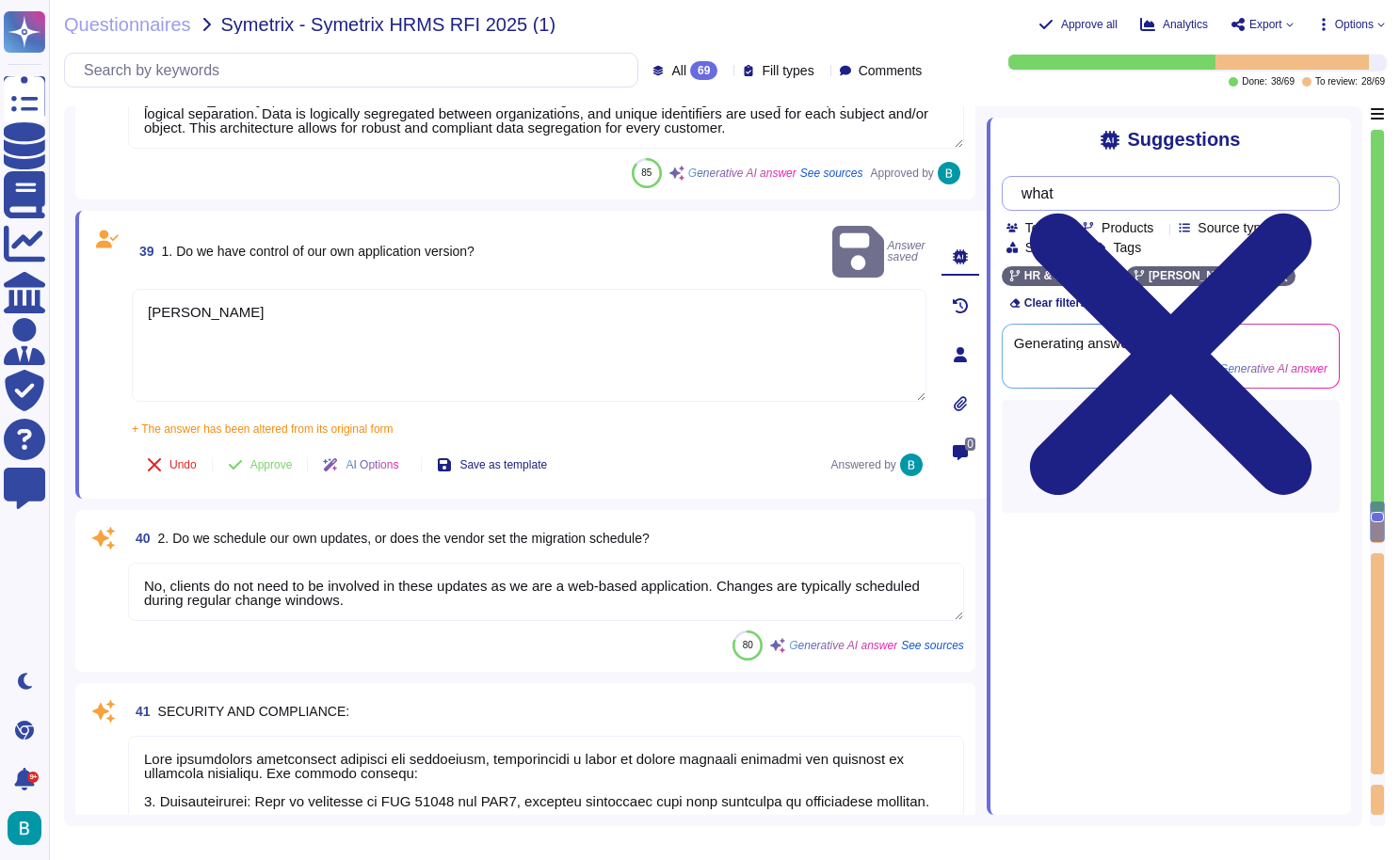
type input "what"
